Goal: Navigation & Orientation: Find specific page/section

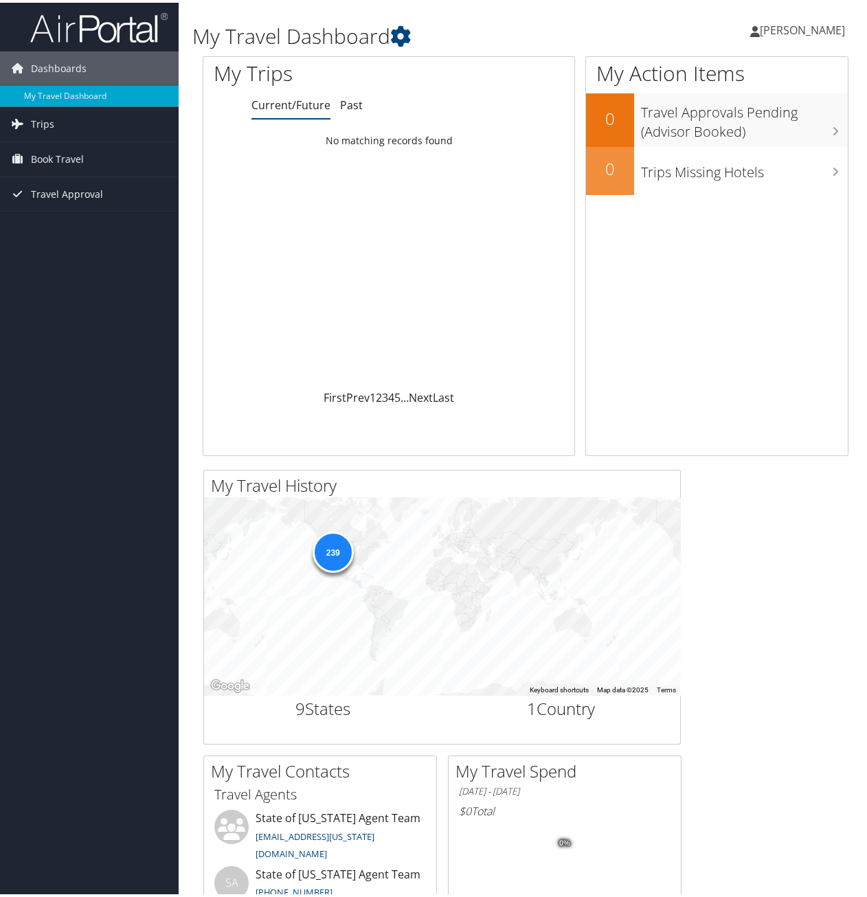
click at [781, 30] on span "[PERSON_NAME]" at bounding box center [802, 27] width 85 height 15
click at [718, 126] on link "View Travel Profile" at bounding box center [765, 122] width 153 height 23
click at [790, 27] on span "[PERSON_NAME]" at bounding box center [802, 27] width 85 height 15
click at [743, 76] on link "My Settings" at bounding box center [765, 75] width 153 height 23
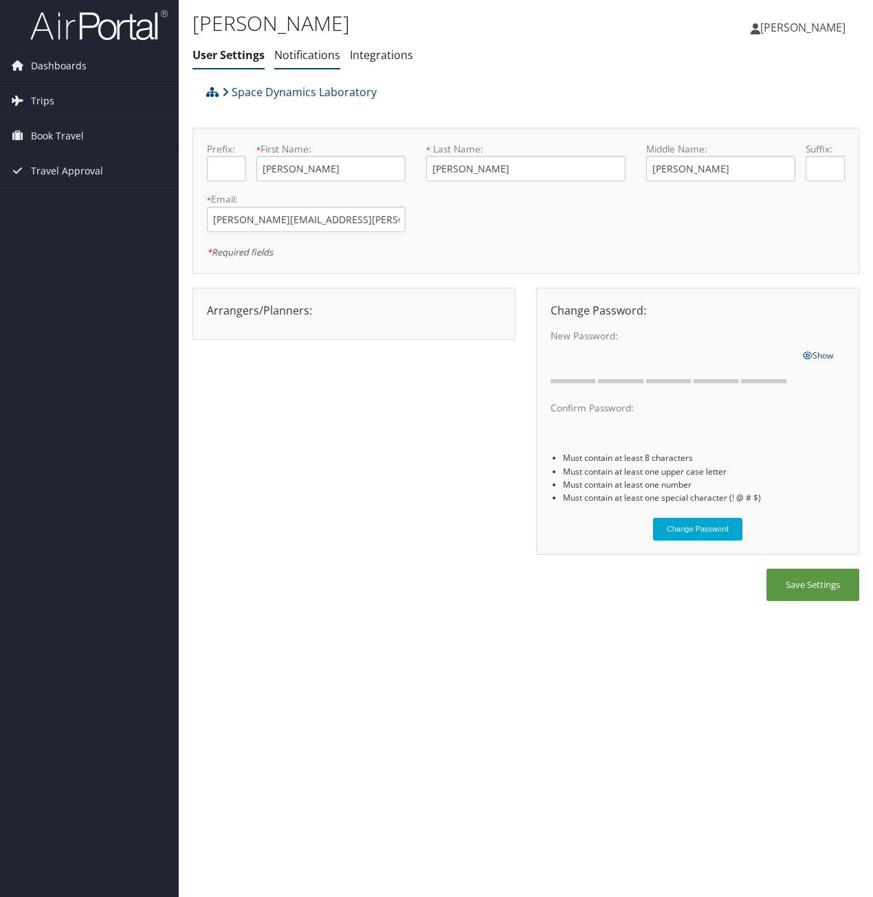
click at [305, 61] on link "Notifications" at bounding box center [307, 54] width 66 height 15
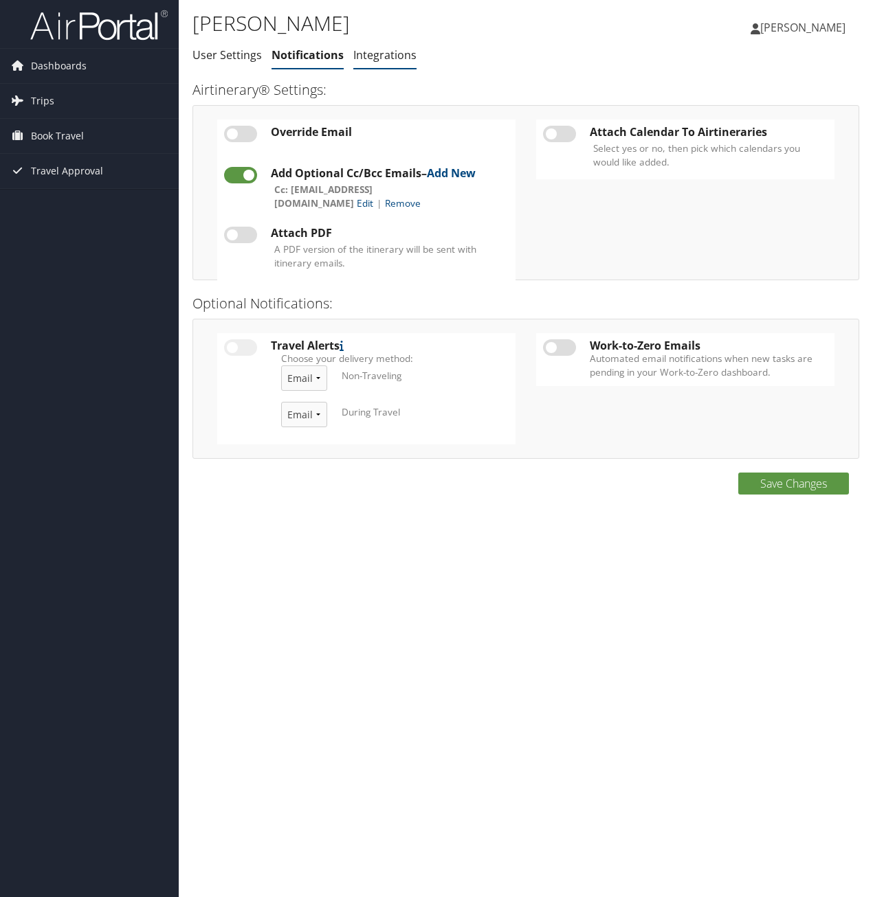
click at [385, 60] on link "Integrations" at bounding box center [384, 54] width 63 height 15
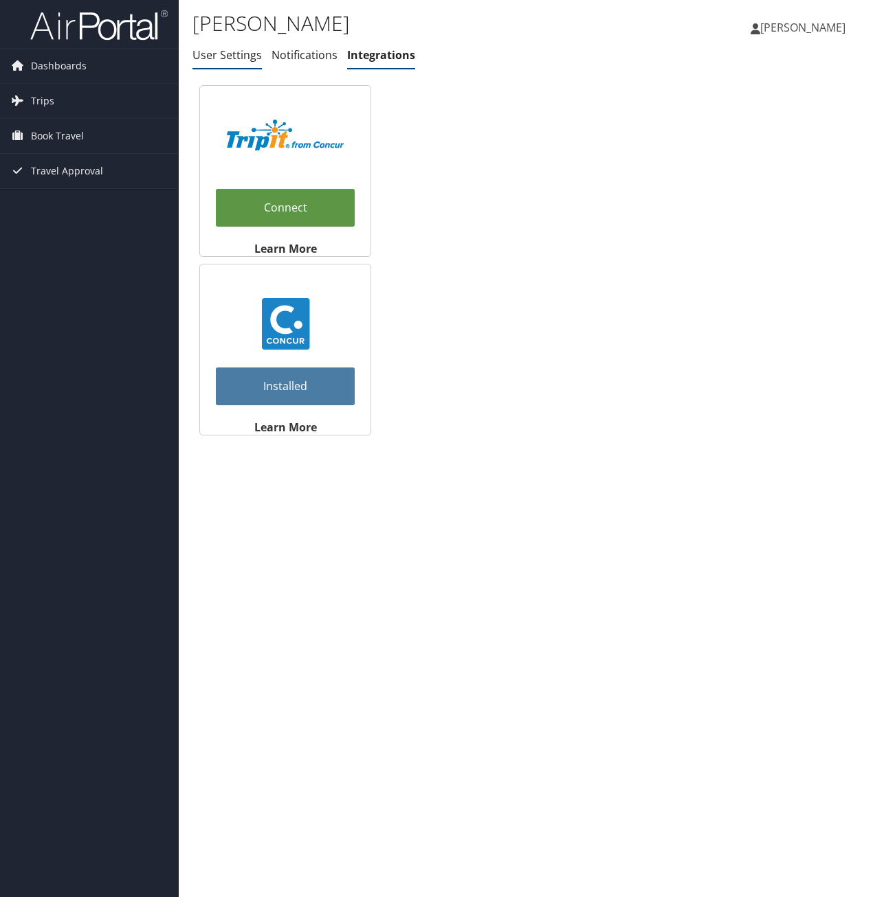
click at [232, 60] on link "User Settings" at bounding box center [226, 54] width 69 height 15
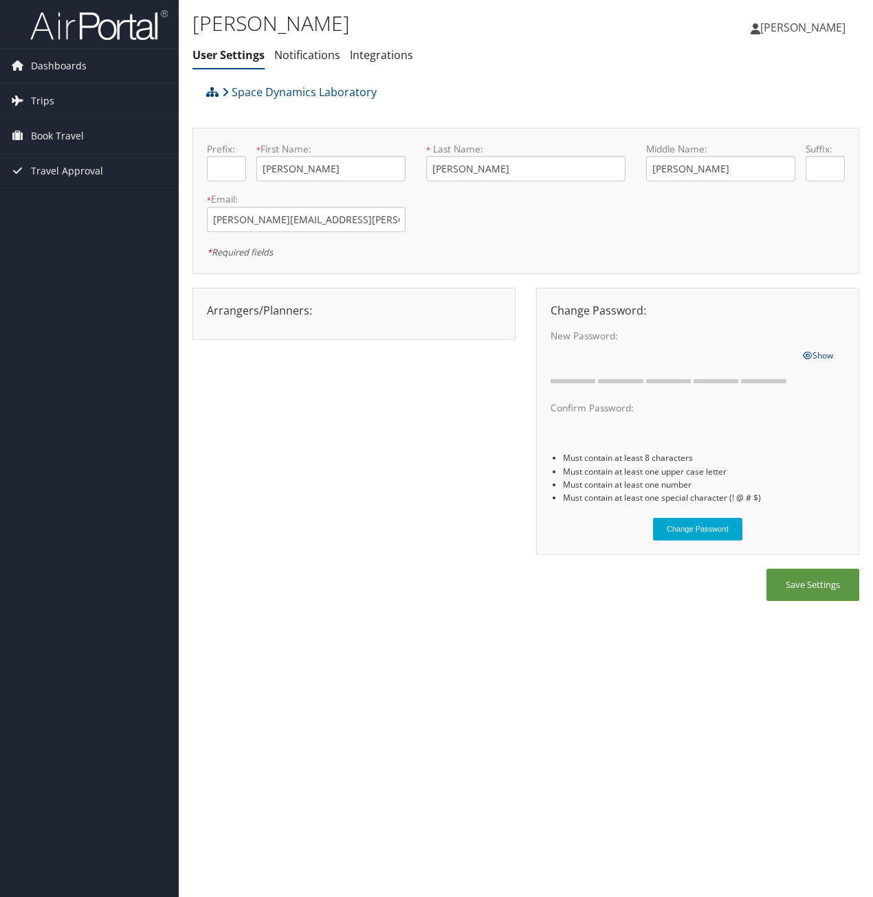
click at [776, 34] on span "[PERSON_NAME]" at bounding box center [802, 27] width 85 height 15
click at [754, 122] on link "View Travel Profile" at bounding box center [767, 122] width 153 height 23
click at [49, 133] on span "Book Travel" at bounding box center [57, 136] width 53 height 34
click at [38, 98] on span "Trips" at bounding box center [42, 101] width 23 height 34
click at [37, 57] on span "Dashboards" at bounding box center [59, 66] width 56 height 34
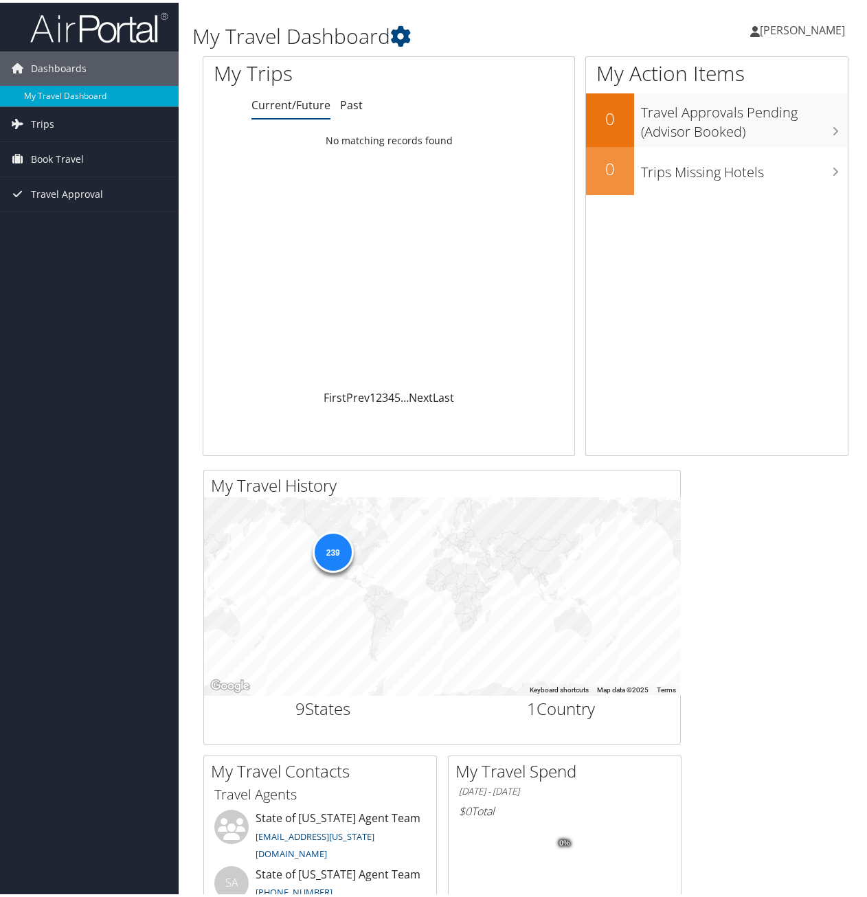
click at [784, 34] on span "[PERSON_NAME]" at bounding box center [802, 27] width 85 height 15
click at [753, 126] on link "View Travel Profile" at bounding box center [765, 122] width 153 height 23
